Goal: Task Accomplishment & Management: Manage account settings

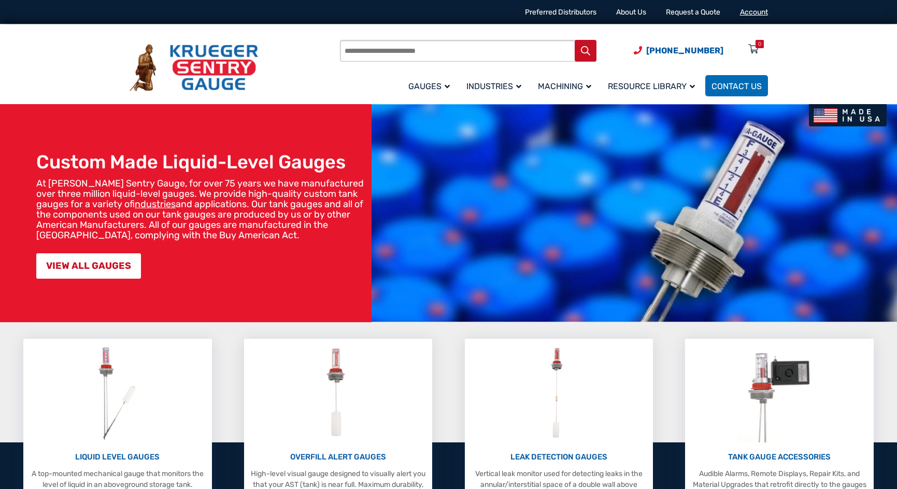
click at [748, 13] on link "Account" at bounding box center [754, 12] width 28 height 9
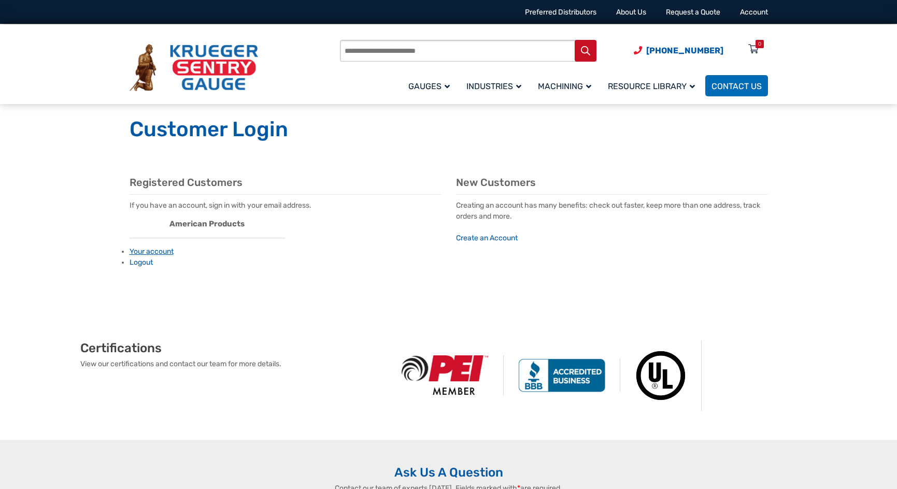
click at [143, 251] on link "Your account" at bounding box center [152, 251] width 44 height 9
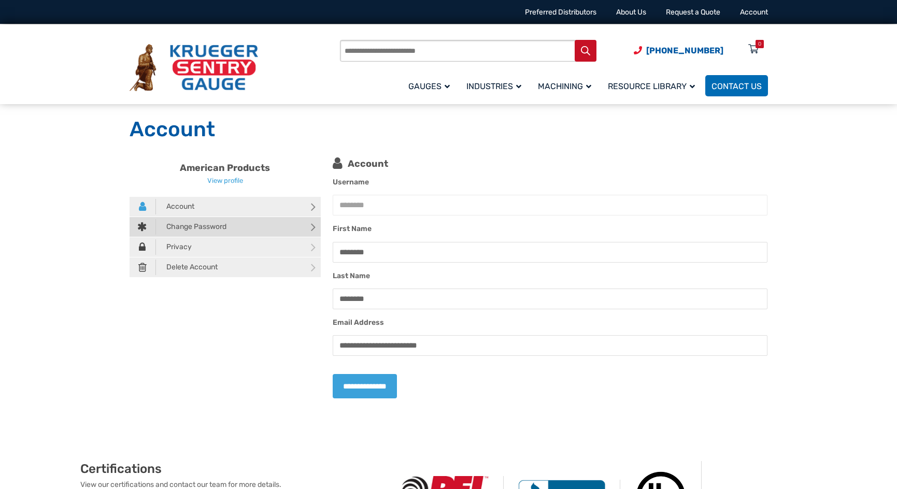
click at [274, 229] on link "Change Password" at bounding box center [226, 227] width 192 height 20
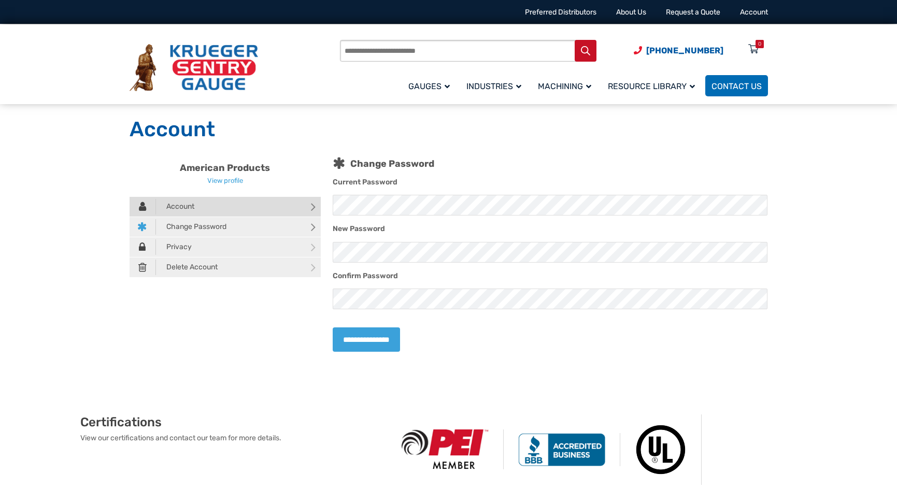
click at [231, 197] on link "Account" at bounding box center [226, 207] width 192 height 20
